Goal: Check status: Check status

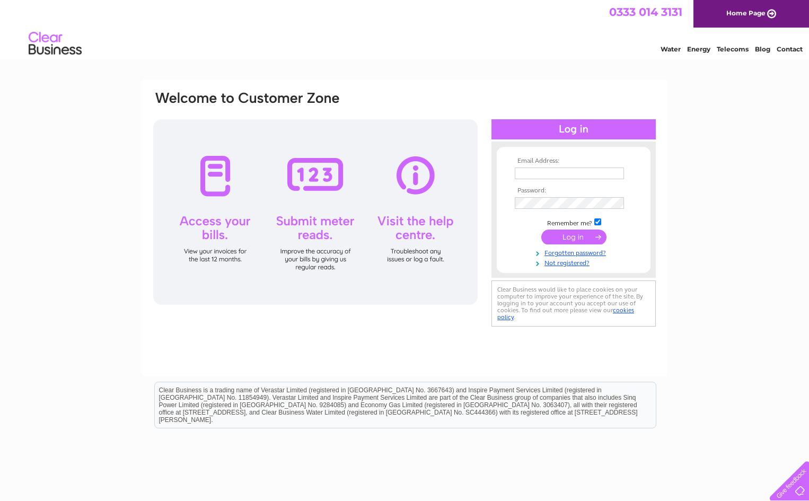
type input "info@sutton-surveys.co.uk"
click at [566, 236] on input "submit" at bounding box center [573, 236] width 65 height 15
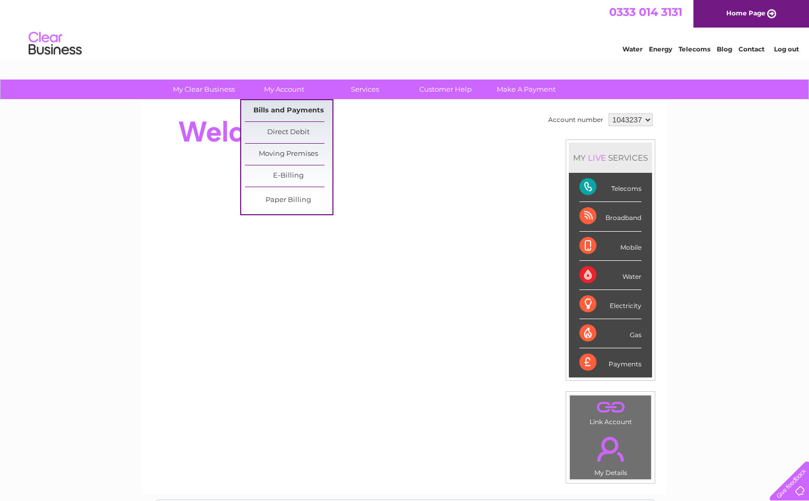
click at [286, 106] on link "Bills and Payments" at bounding box center [288, 110] width 87 height 21
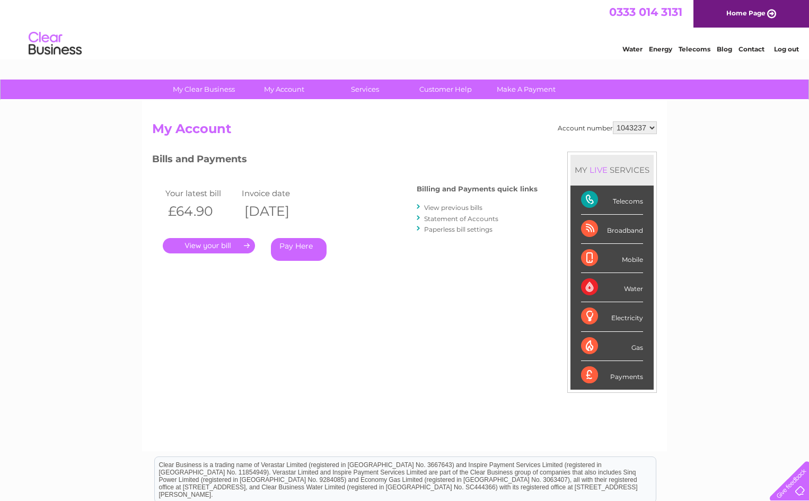
click at [201, 241] on link "." at bounding box center [209, 245] width 92 height 15
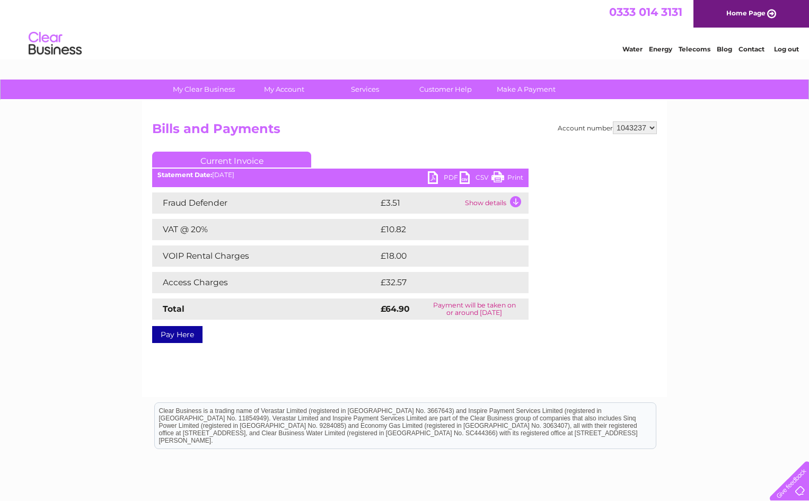
click at [435, 179] on link "PDF" at bounding box center [444, 178] width 32 height 15
